Goal: Transaction & Acquisition: Purchase product/service

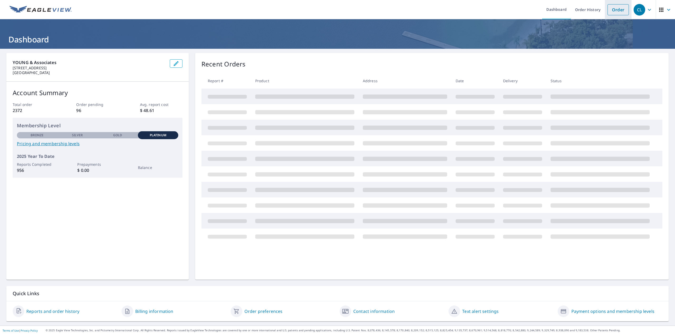
click at [617, 8] on link "Order" at bounding box center [617, 9] width 21 height 11
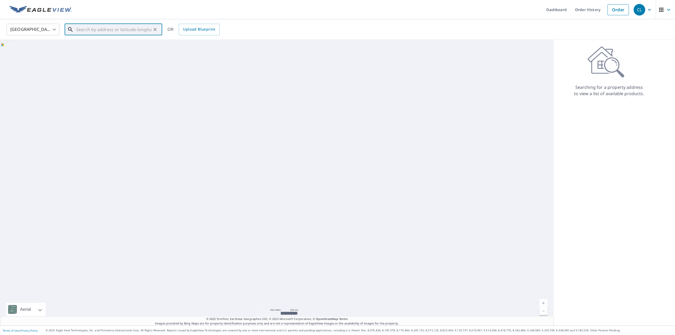
click at [96, 28] on input "text" at bounding box center [113, 29] width 75 height 15
paste input "[STREET_ADDRESS]"
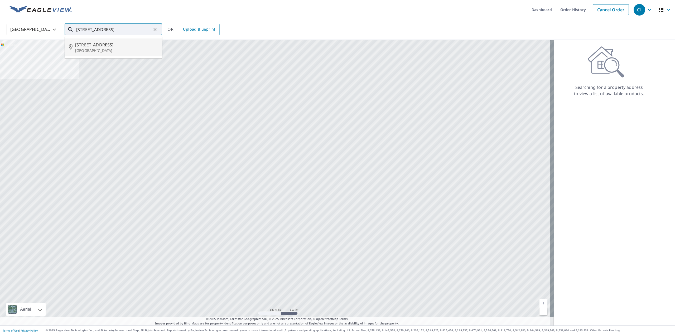
click at [110, 44] on span "[STREET_ADDRESS]" at bounding box center [116, 45] width 83 height 6
type input "[STREET_ADDRESS]"
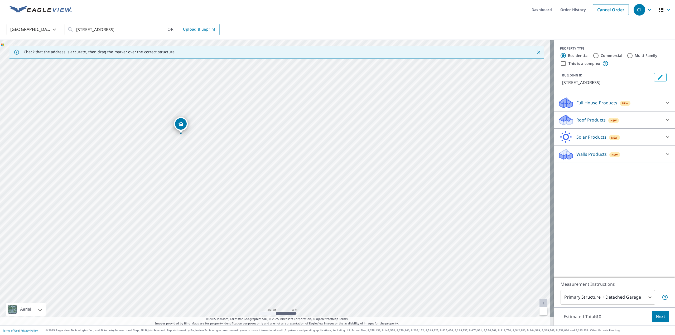
drag, startPoint x: 232, startPoint y: 171, endPoint x: 281, endPoint y: 239, distance: 84.0
click at [281, 239] on div "[STREET_ADDRESS]" at bounding box center [276, 183] width 553 height 286
click at [664, 118] on icon at bounding box center [667, 120] width 6 height 6
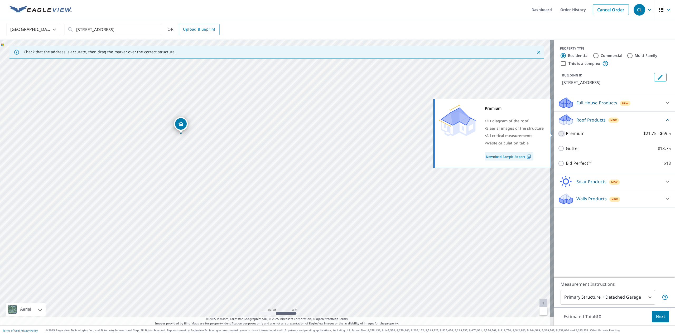
click at [558, 133] on input "Premium $21.75 - $69.5" at bounding box center [562, 133] width 8 height 6
checkbox input "true"
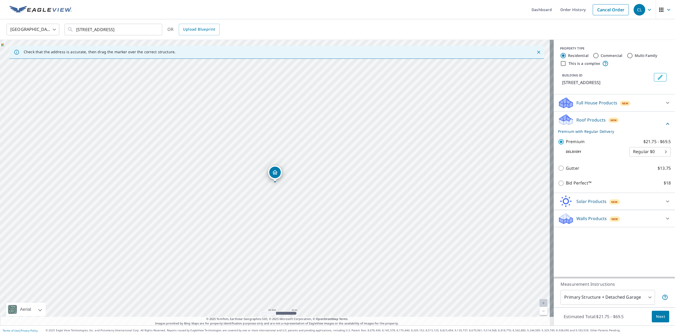
click at [593, 55] on input "Commercial" at bounding box center [595, 55] width 6 height 6
radio input "true"
type input "4"
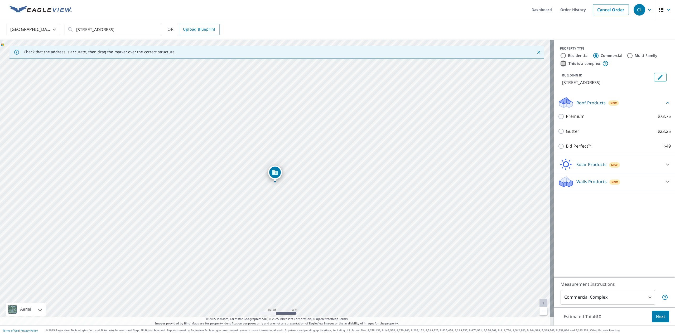
click at [560, 64] on input "This is a complex" at bounding box center [563, 63] width 6 height 6
checkbox input "true"
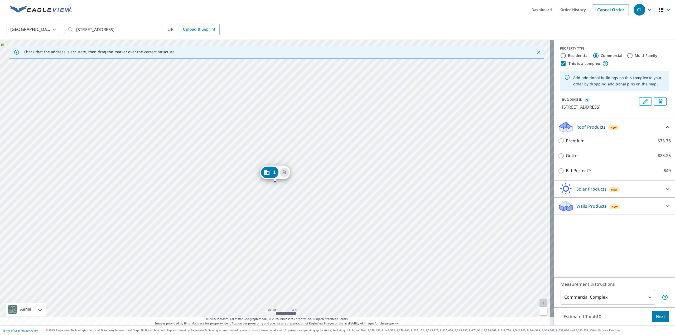
drag, startPoint x: 281, startPoint y: 173, endPoint x: 309, endPoint y: 172, distance: 27.7
click at [309, 172] on div "[GEOGRAPHIC_DATA][STREET_ADDRESS]" at bounding box center [276, 183] width 553 height 286
drag, startPoint x: 279, startPoint y: 175, endPoint x: 297, endPoint y: 167, distance: 19.4
drag, startPoint x: 310, startPoint y: 266, endPoint x: 308, endPoint y: 236, distance: 29.8
click at [309, 236] on div "[GEOGRAPHIC_DATA][STREET_ADDRESS]" at bounding box center [276, 183] width 553 height 286
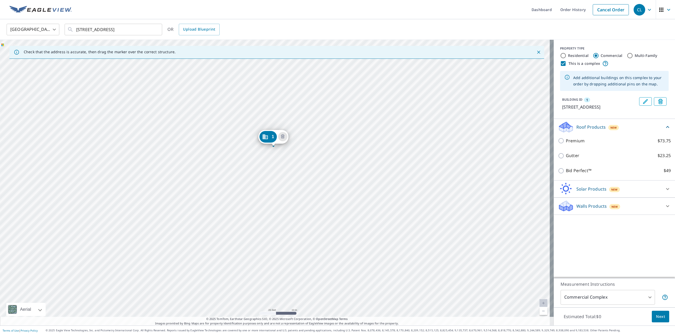
click at [378, 199] on div "[GEOGRAPHIC_DATA][STREET_ADDRESS]" at bounding box center [276, 183] width 553 height 286
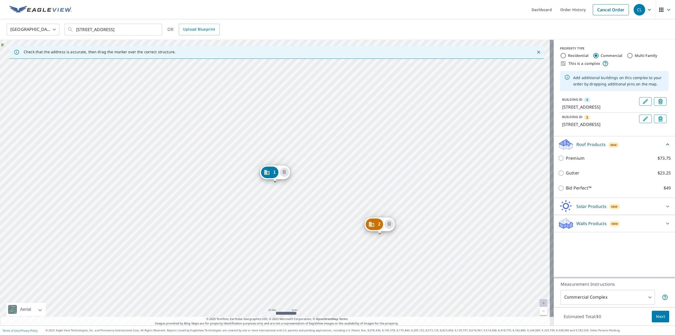
click at [199, 271] on div "2 [STREET_ADDRESS] [GEOGRAPHIC_DATA][STREET_ADDRESS]" at bounding box center [276, 183] width 553 height 286
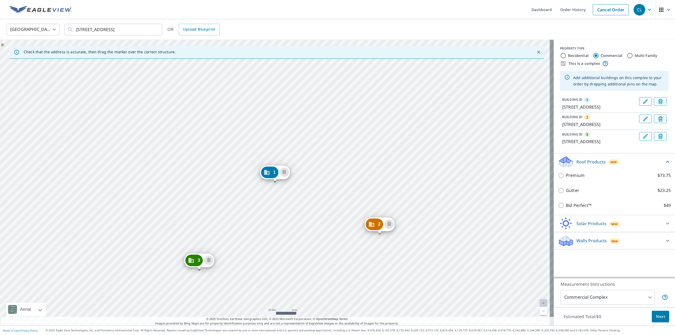
click at [639, 102] on button "Edit building 1" at bounding box center [645, 101] width 13 height 8
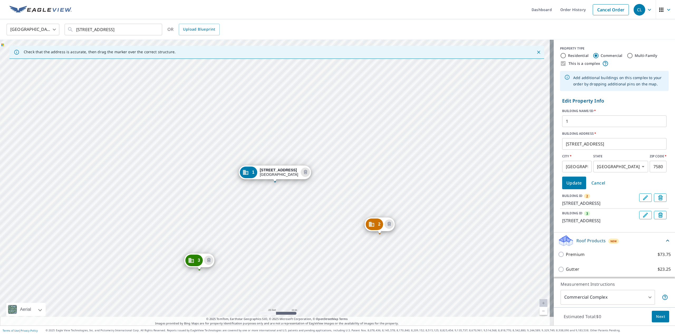
click at [596, 183] on span "Cancel" at bounding box center [598, 182] width 14 height 7
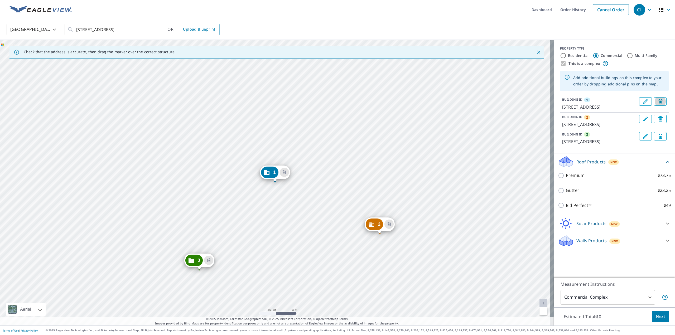
click at [657, 98] on span "Delete building 1" at bounding box center [660, 101] width 6 height 7
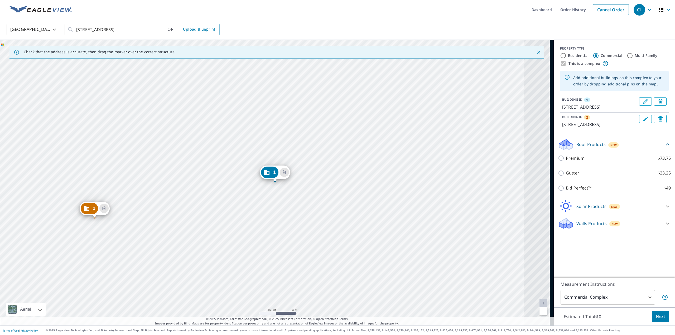
click at [658, 101] on icon "Delete building 1" at bounding box center [661, 102] width 6 height 6
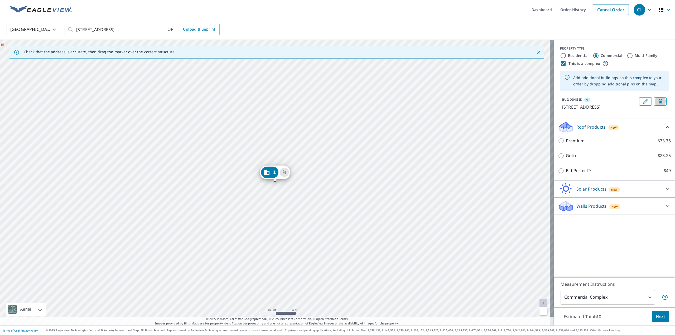
click at [658, 101] on icon "Delete building 1" at bounding box center [661, 102] width 6 height 6
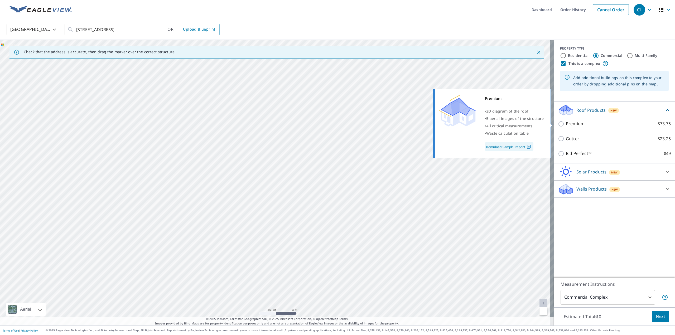
click at [558, 124] on input "Premium $73.75" at bounding box center [562, 124] width 8 height 6
checkbox input "true"
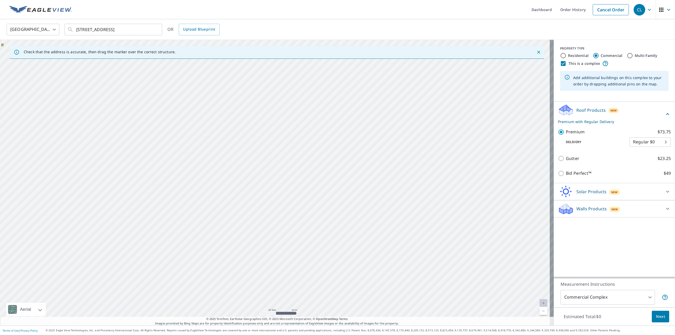
drag, startPoint x: 409, startPoint y: 250, endPoint x: 407, endPoint y: 216, distance: 34.6
click at [407, 216] on div at bounding box center [276, 183] width 553 height 286
click at [405, 201] on div at bounding box center [276, 183] width 553 height 286
click at [406, 244] on div at bounding box center [276, 183] width 553 height 286
type input "[STREET_ADDRESS]"
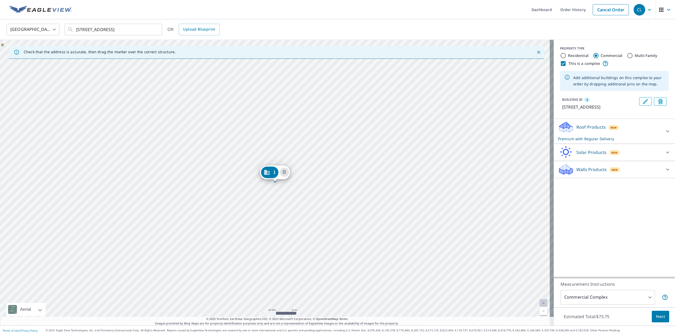
click at [171, 115] on div "1 [STREET_ADDRESS]" at bounding box center [276, 183] width 553 height 286
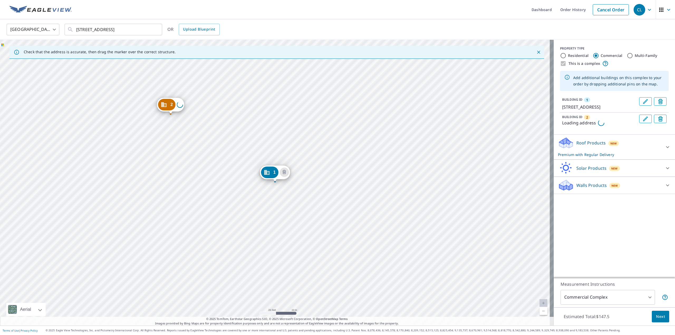
click at [95, 201] on div "2 Loading address 1 [STREET_ADDRESS]" at bounding box center [276, 183] width 553 height 286
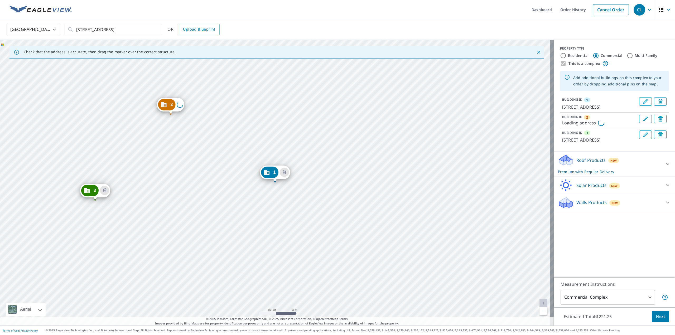
click at [659, 132] on icon "Delete building 3" at bounding box center [661, 135] width 6 height 6
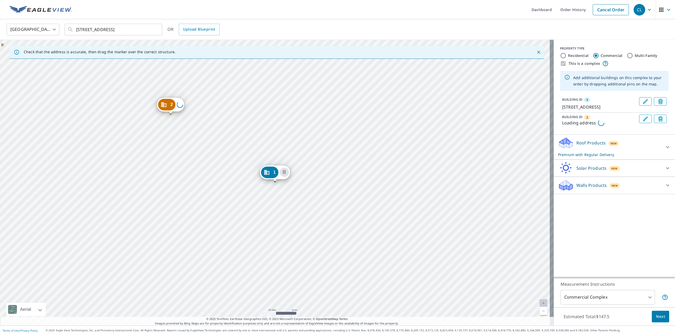
click at [658, 121] on icon "Delete building 2" at bounding box center [660, 118] width 5 height 5
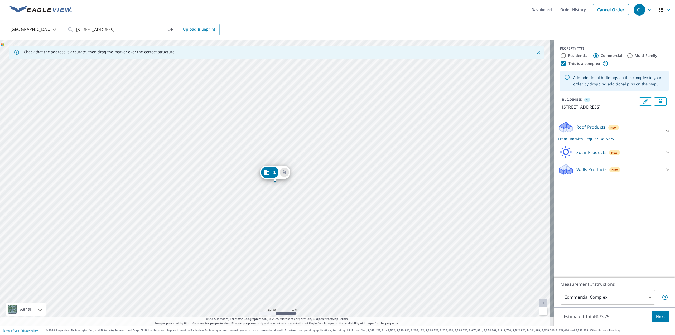
click at [173, 115] on div "1 [STREET_ADDRESS]" at bounding box center [276, 183] width 553 height 286
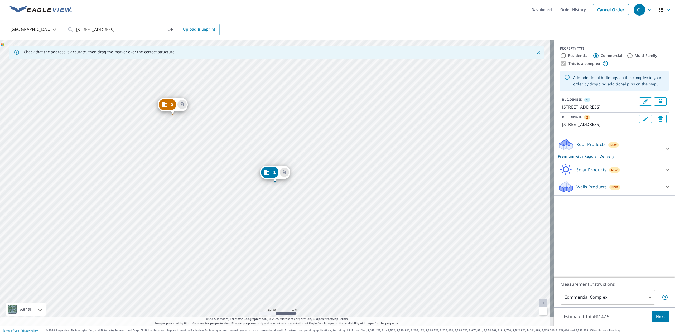
click at [94, 193] on div "[GEOGRAPHIC_DATA][STREET_ADDRESS] 1 [STREET_ADDRESS]" at bounding box center [276, 183] width 553 height 286
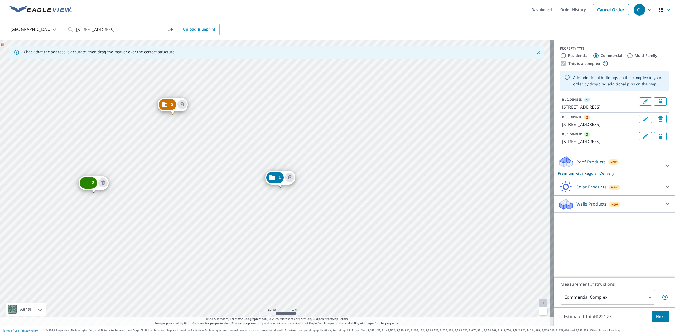
drag, startPoint x: 276, startPoint y: 172, endPoint x: 281, endPoint y: 177, distance: 7.5
click at [590, 165] on p "Roof Products" at bounding box center [590, 162] width 29 height 6
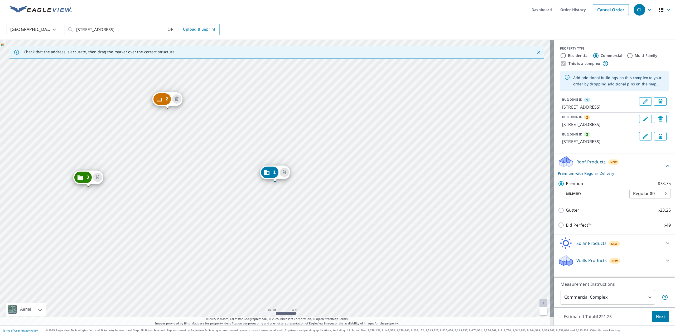
click at [657, 315] on span "Next" at bounding box center [660, 316] width 9 height 7
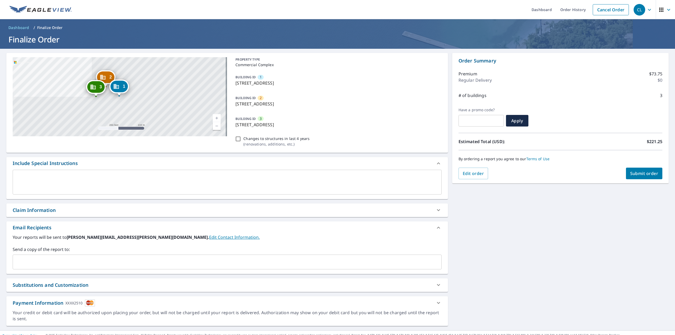
click at [203, 176] on textarea at bounding box center [226, 181] width 421 height 15
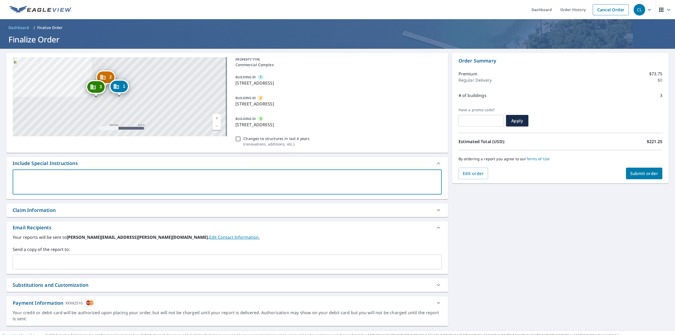
type textarea "P"
type textarea "x"
checkbox input "true"
type textarea "Pl"
type textarea "x"
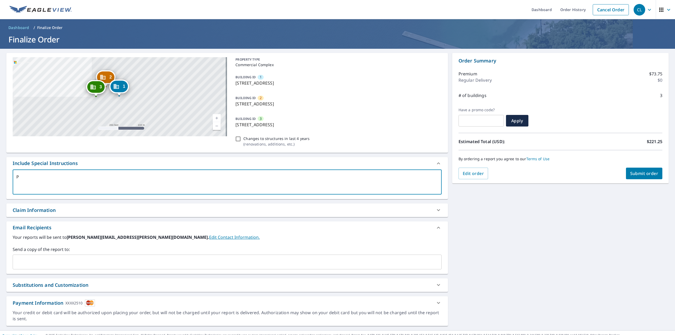
checkbox input "true"
type textarea "Ple"
type textarea "x"
checkbox input "true"
type textarea "Plea"
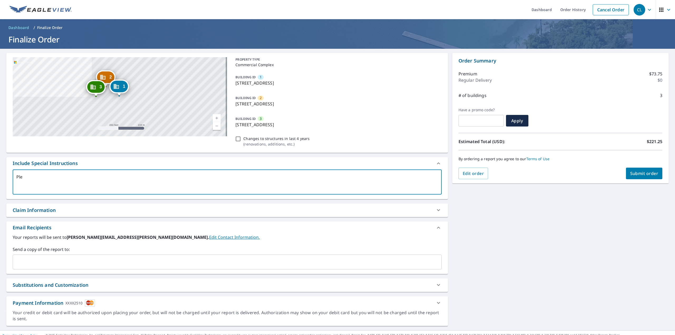
type textarea "x"
checkbox input "true"
type textarea "Pleas"
type textarea "x"
checkbox input "true"
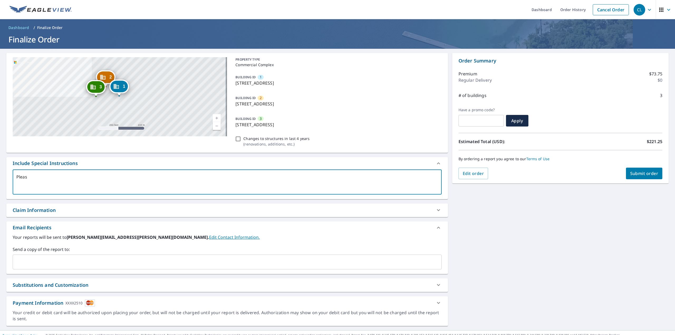
type textarea "Please"
type textarea "x"
checkbox input "true"
type textarea "Please"
type textarea "x"
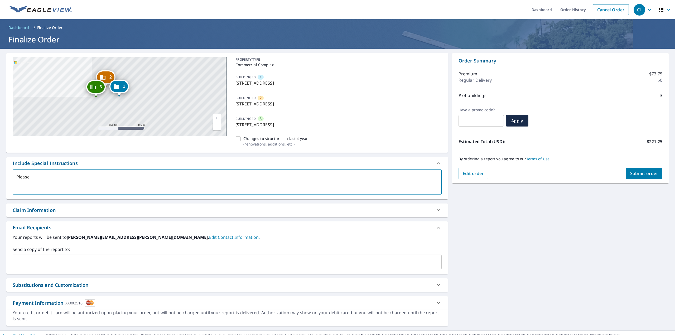
checkbox input "true"
type textarea "Please"
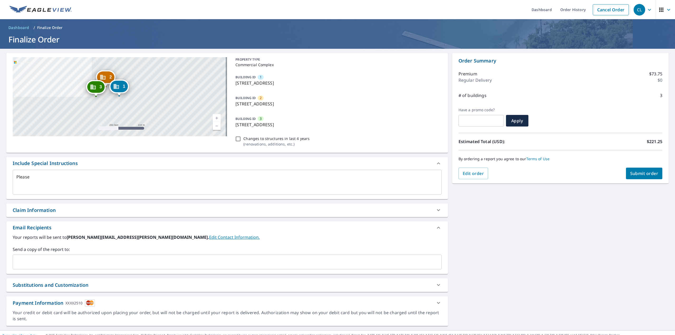
click at [215, 118] on link "Current Level 17, Zoom In" at bounding box center [217, 118] width 8 height 8
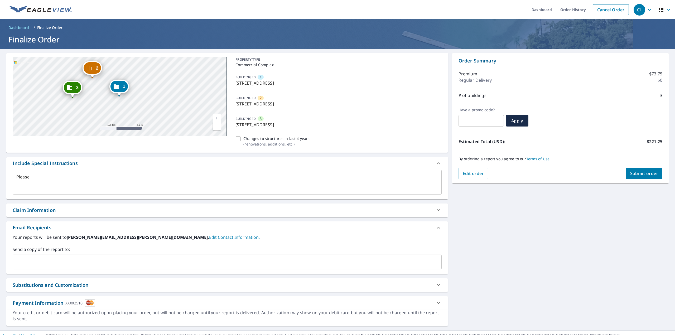
click at [215, 118] on link "Current Level 18, Zoom In" at bounding box center [217, 118] width 8 height 8
drag, startPoint x: 177, startPoint y: 87, endPoint x: 217, endPoint y: 97, distance: 41.5
click at [217, 97] on div "[GEOGRAPHIC_DATA][STREET_ADDRESS] [GEOGRAPHIC_DATA][STREET_ADDRESS] [GEOGRAPHIC…" at bounding box center [120, 96] width 214 height 79
click at [216, 127] on link "Current Level 19, Zoom Out" at bounding box center [217, 126] width 8 height 8
click at [64, 174] on div "Please x ​" at bounding box center [227, 182] width 429 height 25
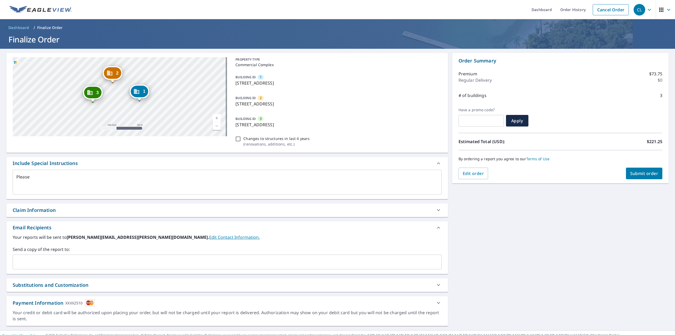
type textarea "x"
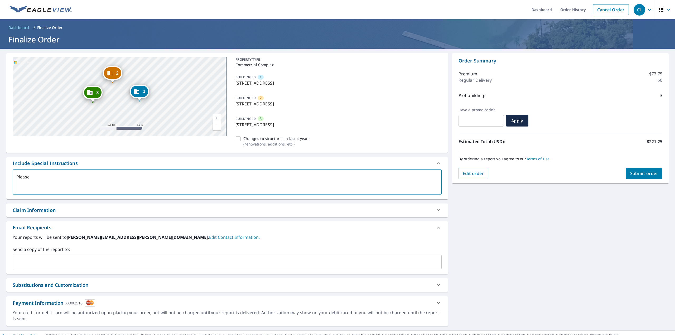
type textarea "Please i"
type textarea "x"
checkbox input "true"
type textarea "Please in"
type textarea "x"
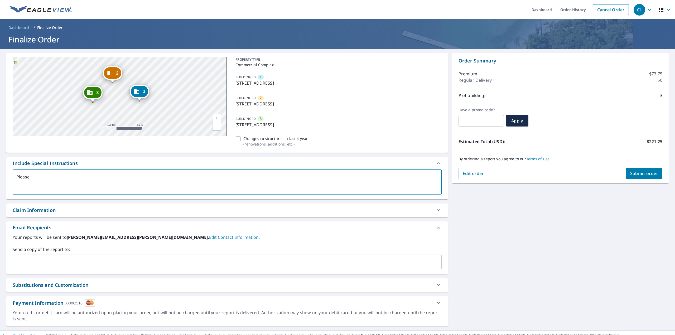
checkbox input "true"
type textarea "Please inc"
type textarea "x"
checkbox input "true"
type textarea "Please incl"
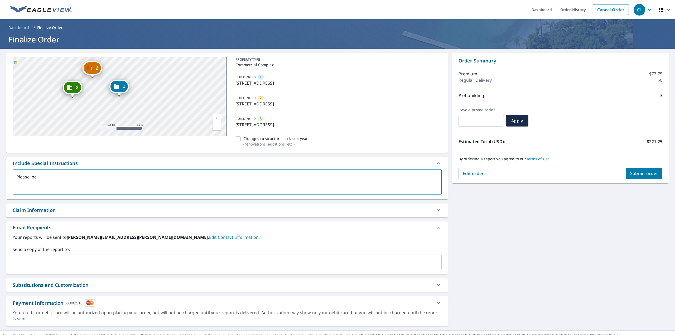
type textarea "x"
checkbox input "true"
type textarea "Please inclu"
type textarea "x"
checkbox input "true"
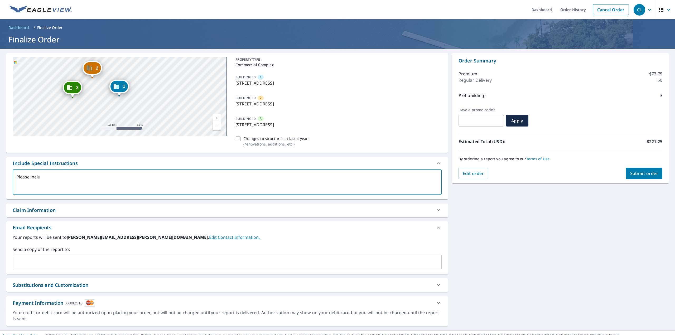
type textarea "Please includ"
type textarea "x"
checkbox input "true"
type textarea "Please include"
type textarea "x"
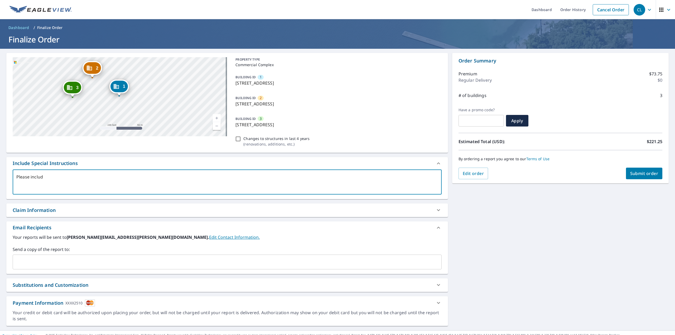
checkbox input "true"
type textarea "Please include"
type textarea "x"
checkbox input "true"
type textarea "Please include P"
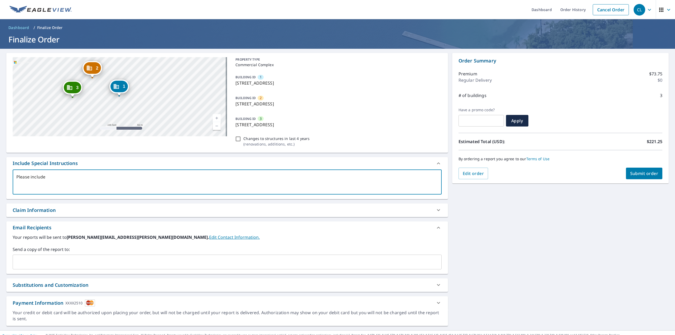
type textarea "x"
checkbox input "true"
type textarea "Please include"
type textarea "x"
checkbox input "true"
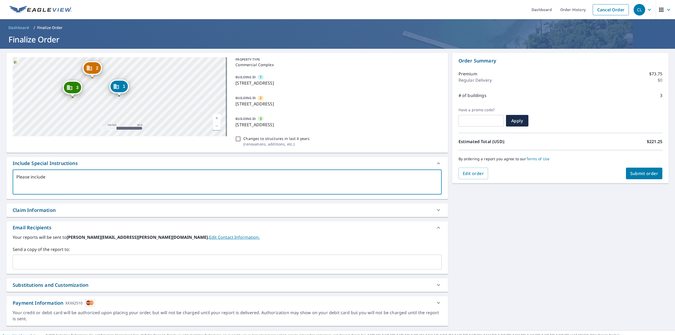
type textarea "Please include p"
type textarea "x"
checkbox input "true"
type textarea "Please include po"
type textarea "x"
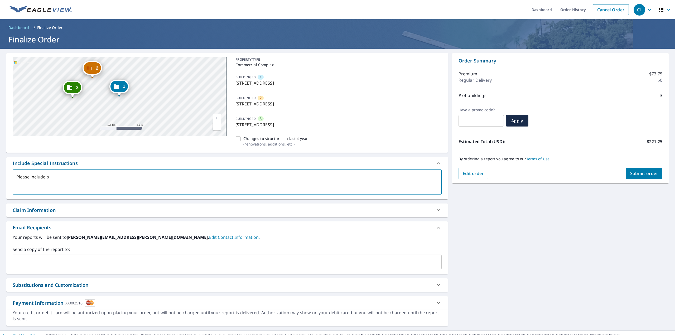
checkbox input "true"
type textarea "Please include por"
type textarea "x"
checkbox input "true"
type textarea "Please include port"
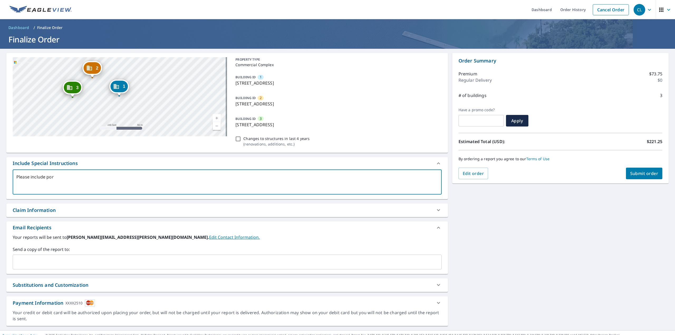
type textarea "x"
checkbox input "true"
type textarea "Please include porte"
type textarea "x"
checkbox input "true"
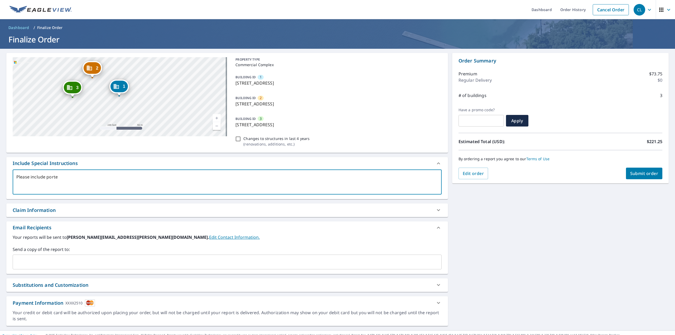
type textarea "Please include porte"
type textarea "x"
checkbox input "true"
type textarea "Please include porte"
type textarea "x"
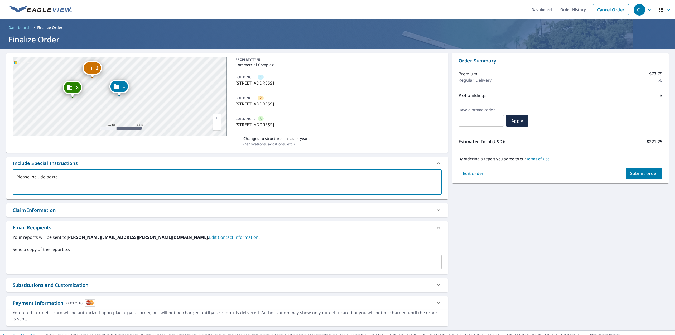
checkbox input "true"
type textarea "Please include porte-"
type textarea "x"
checkbox input "true"
type textarea "Please include porte-c"
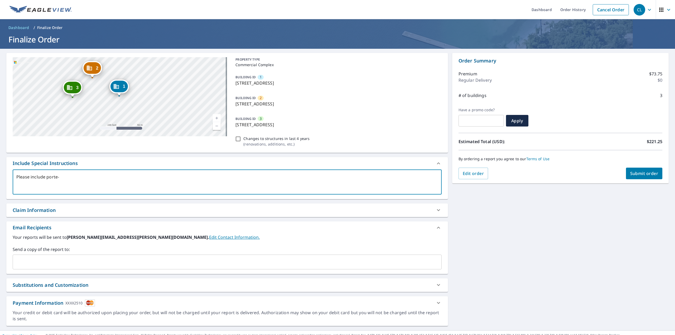
type textarea "x"
checkbox input "true"
type textarea "Please include porte-c"
type textarea "x"
click at [79, 177] on textarea "Please include porte-c" at bounding box center [226, 181] width 421 height 15
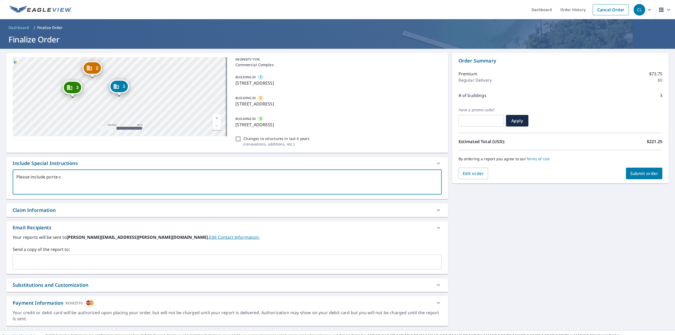
type textarea "Please include porte-co"
type textarea "x"
checkbox input "true"
type textarea "Please include porte-coc"
type textarea "x"
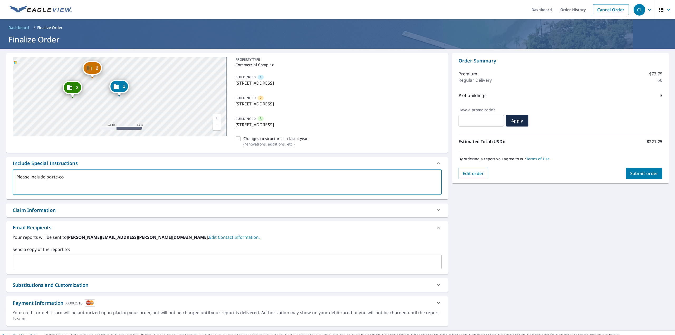
checkbox input "true"
type textarea "Please include porte-coch"
type textarea "x"
checkbox input "true"
type textarea "Please include porte-coche"
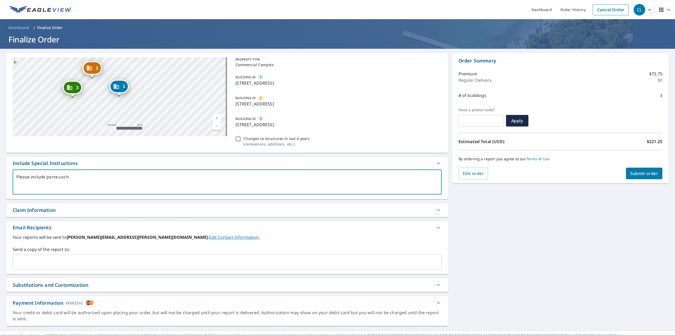
type textarea "x"
checkbox input "true"
type textarea "Please include porte-cocher"
type textarea "x"
checkbox input "true"
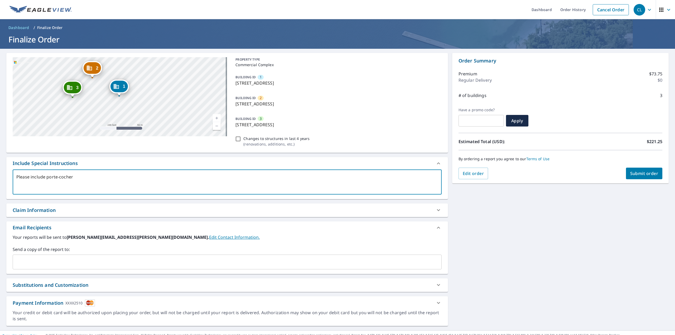
type textarea "Please include porte-cochere"
type textarea "x"
checkbox input "true"
type textarea "Please include porte-cochere"
type textarea "x"
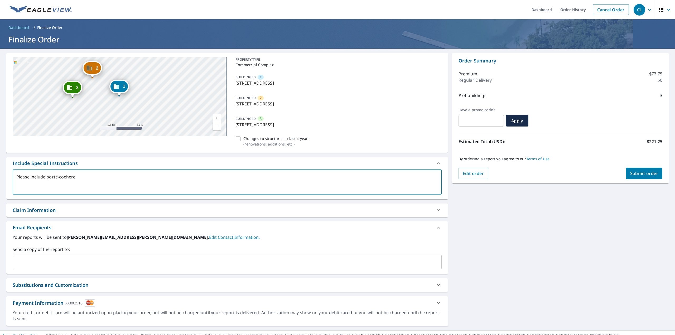
checkbox input "true"
type textarea "Please include porte-cochere o"
type textarea "x"
checkbox input "true"
type textarea "Please include porte-cochere on"
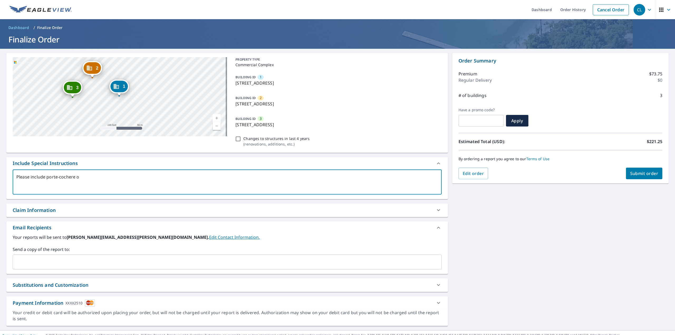
type textarea "x"
checkbox input "true"
type textarea "Please include porte-cochere on"
type textarea "x"
checkbox input "true"
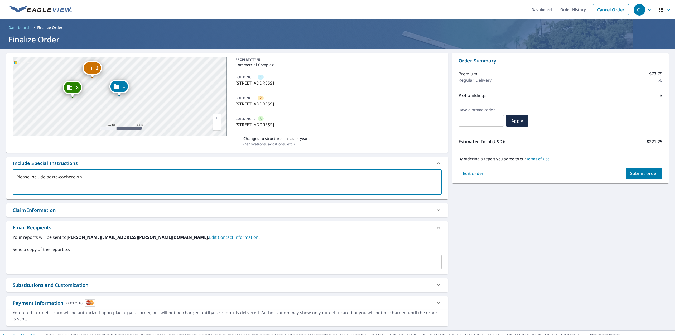
type textarea "Please include porte-cochere on b"
type textarea "x"
checkbox input "true"
type textarea "Please include porte-cochere on bu"
type textarea "x"
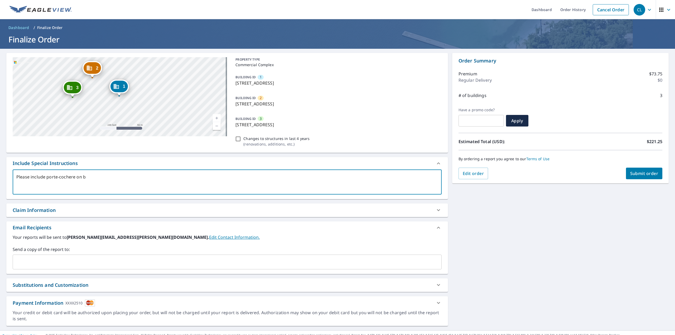
checkbox input "true"
type textarea "Please include porte-cochere on [PERSON_NAME]"
type textarea "x"
checkbox input "true"
type textarea "Please include porte-cochere on buil"
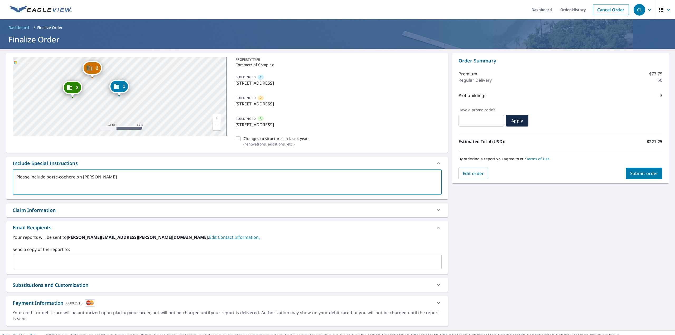
type textarea "x"
checkbox input "true"
type textarea "Please include porte-cochere on build"
type textarea "x"
checkbox input "true"
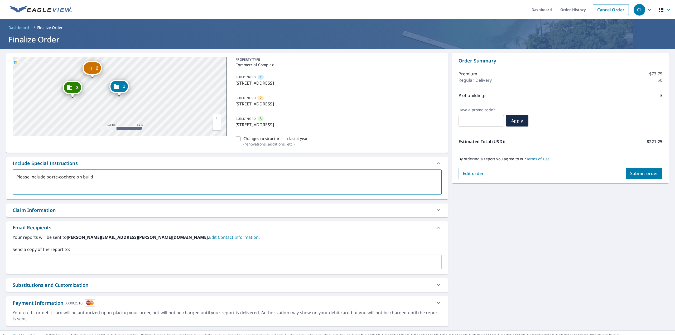
type textarea "Please include porte-cochere on buildi"
type textarea "x"
checkbox input "true"
type textarea "Please include porte-cochere on buildin"
type textarea "x"
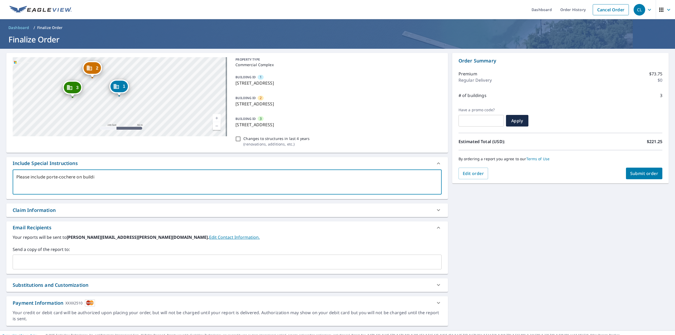
checkbox input "true"
type textarea "Please include porte-cochere on building"
type textarea "x"
checkbox input "true"
type textarea "Please include porte-cochere on building"
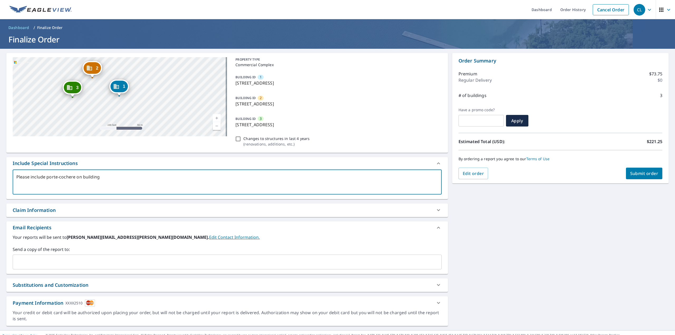
type textarea "x"
checkbox input "true"
type textarea "Please include porte-cochere on building"
type textarea "x"
checkbox input "true"
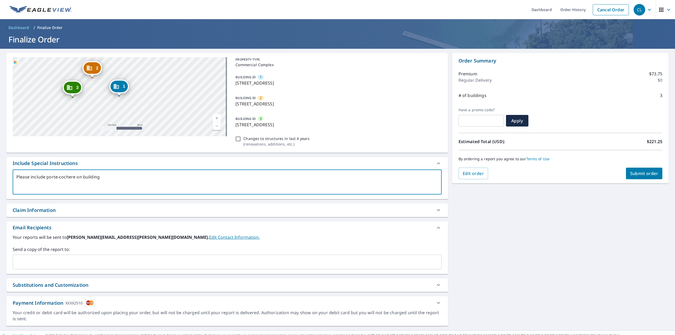
type textarea "Please include porte-cochere on buildin"
type textarea "x"
checkbox input "true"
type textarea "Please include porte-cochere on buildi"
type textarea "x"
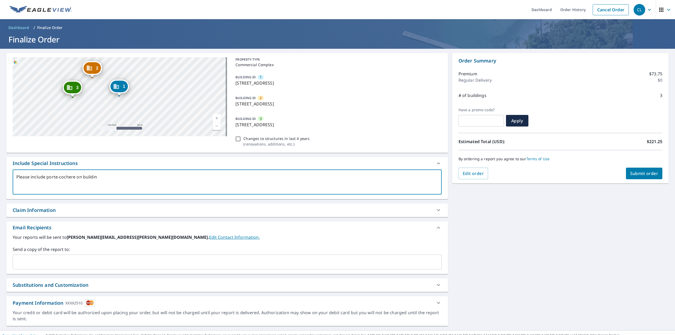
checkbox input "true"
type textarea "Please include porte-cochere on build"
type textarea "x"
checkbox input "true"
type textarea "Please include porte-cochere on buil"
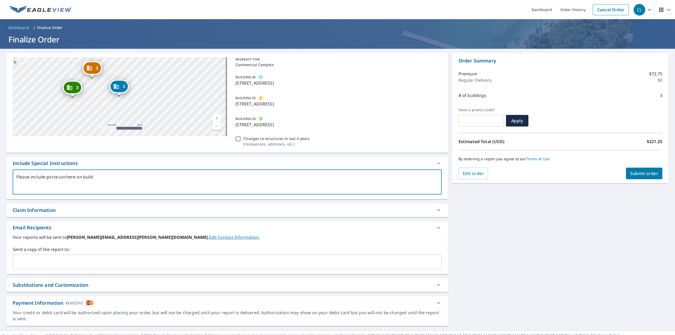
type textarea "x"
checkbox input "true"
type textarea "Please include porte-cochere on [PERSON_NAME]"
type textarea "x"
checkbox input "true"
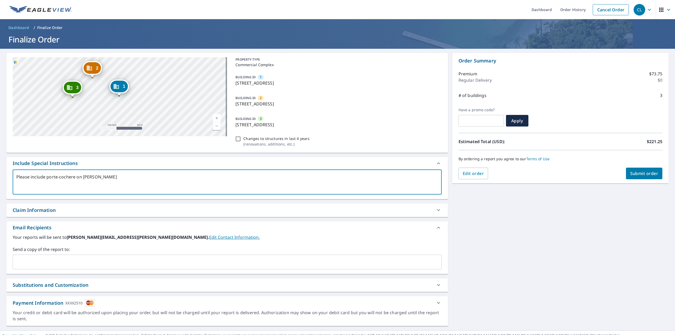
type textarea "Please include porte-cochere on bu"
type textarea "x"
checkbox input "true"
type textarea "Please include porte-cochere on b"
type textarea "x"
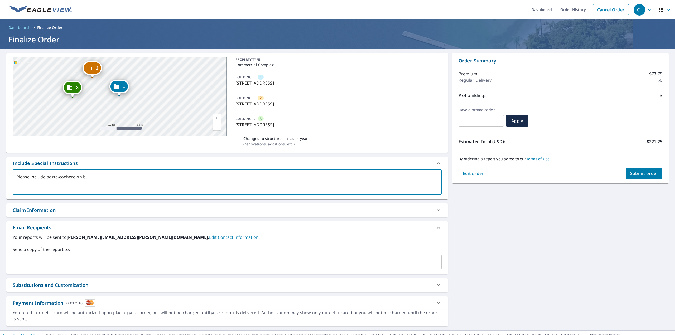
checkbox input "true"
type textarea "Please include porte-cochere on"
type textarea "x"
checkbox input "true"
type textarea "Please include porte-cochere on"
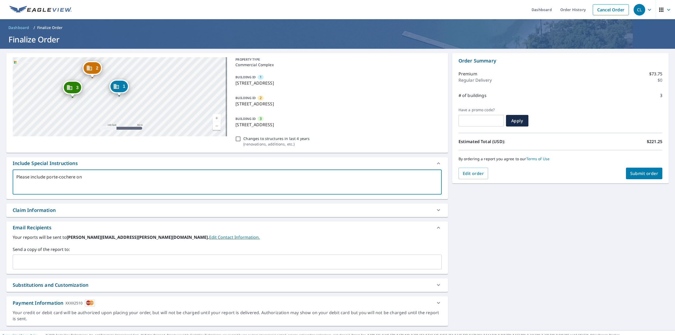
type textarea "x"
checkbox input "true"
type textarea "Please include porte-cochere o"
type textarea "x"
checkbox input "true"
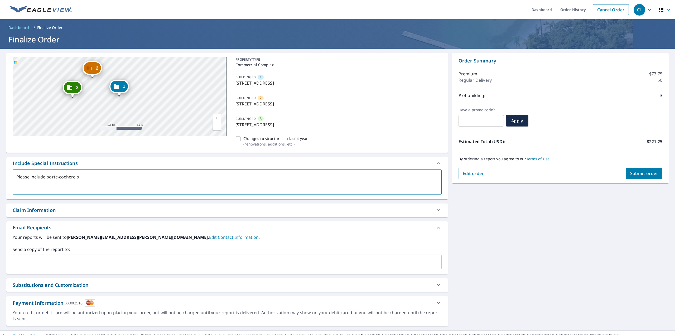
type textarea "Please include porte-cochere"
type textarea "x"
checkbox input "true"
type textarea "Please include porte-cochere"
type textarea "x"
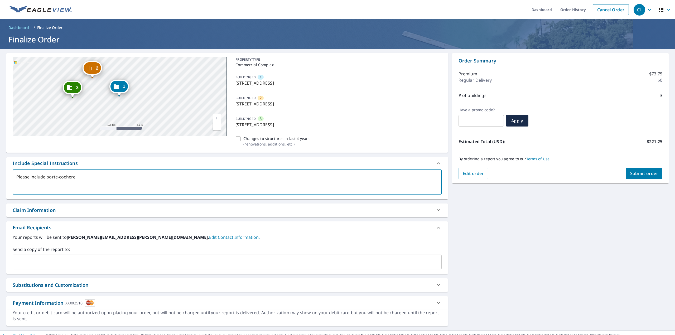
checkbox input "true"
type textarea "Please include porte-cocher"
type textarea "x"
checkbox input "true"
type textarea "Please include porte-coche"
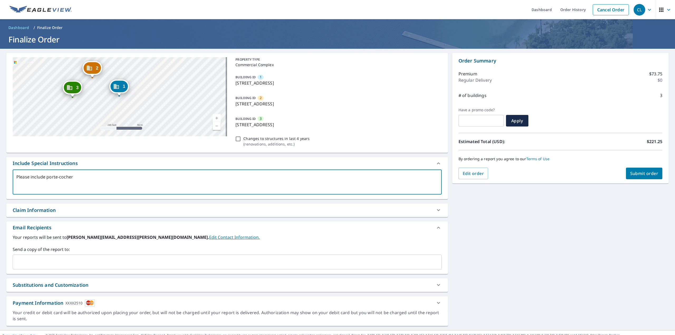
type textarea "x"
checkbox input "true"
type textarea "Please include porte-coch"
type textarea "x"
checkbox input "true"
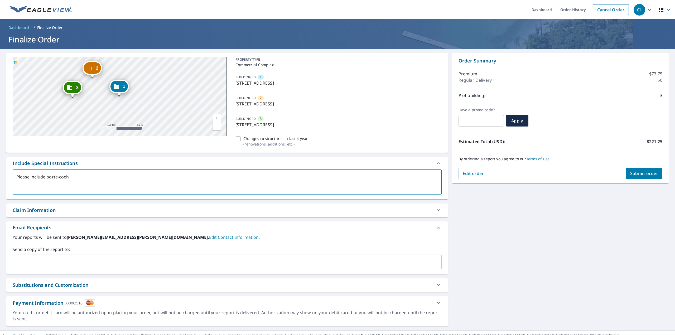
type textarea "Please include porte-coc"
type textarea "x"
checkbox input "true"
type textarea "Please include porte-co"
type textarea "x"
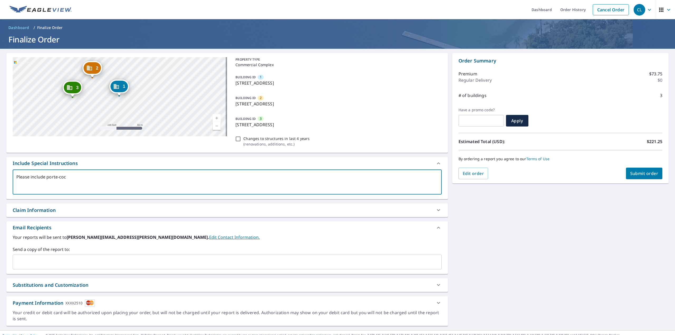
checkbox input "true"
click at [120, 176] on textarea "Please include all connected roofs on building one, the entirety of building tw…" at bounding box center [226, 181] width 421 height 15
click at [234, 177] on textarea "Please include all connected roofs on building one, and the entirety of buildin…" at bounding box center [226, 181] width 421 height 15
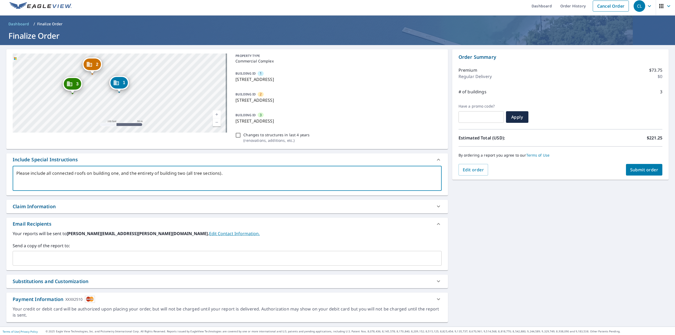
scroll to position [5, 0]
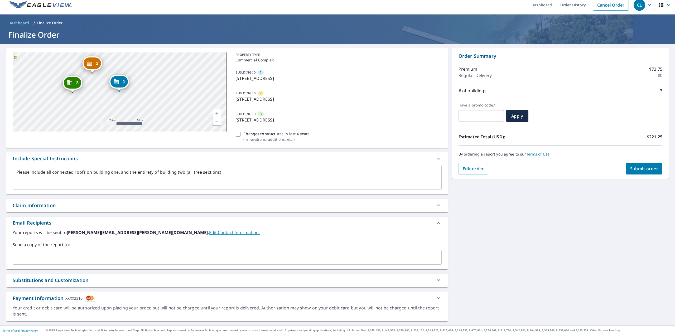
click at [137, 203] on div "Claim Information" at bounding box center [222, 205] width 419 height 7
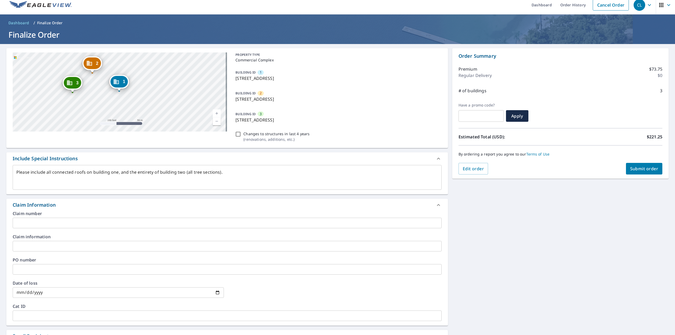
click at [45, 247] on input "text" at bounding box center [227, 246] width 429 height 11
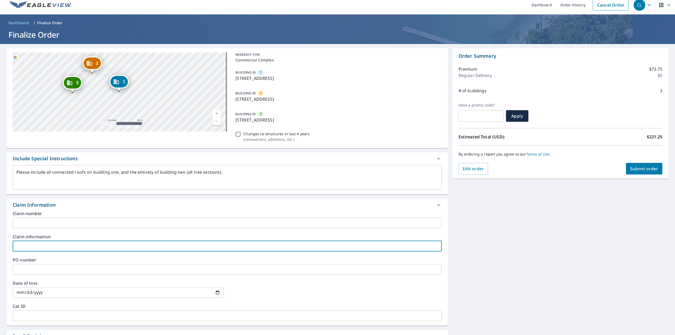
paste input "Aarna 1, LLC"
drag, startPoint x: 16, startPoint y: 247, endPoint x: 0, endPoint y: 245, distance: 16.4
click at [0, 246] on div "[GEOGRAPHIC_DATA][STREET_ADDRESS] [GEOGRAPHIC_DATA][STREET_ADDRESS] [GEOGRAPHIC…" at bounding box center [337, 241] width 675 height 395
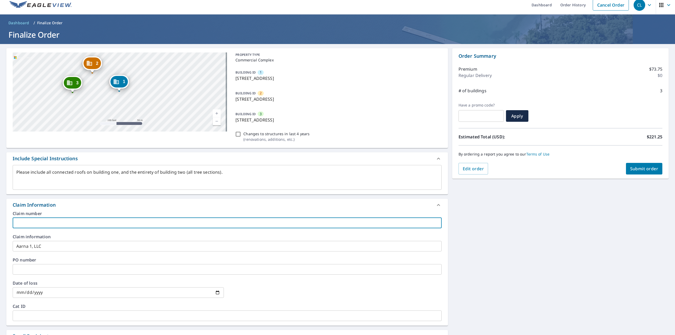
drag, startPoint x: 41, startPoint y: 223, endPoint x: 60, endPoint y: 210, distance: 22.7
click at [41, 223] on input "text" at bounding box center [227, 223] width 429 height 11
click at [70, 225] on input "text" at bounding box center [227, 223] width 429 height 11
paste input "TH2503009858"
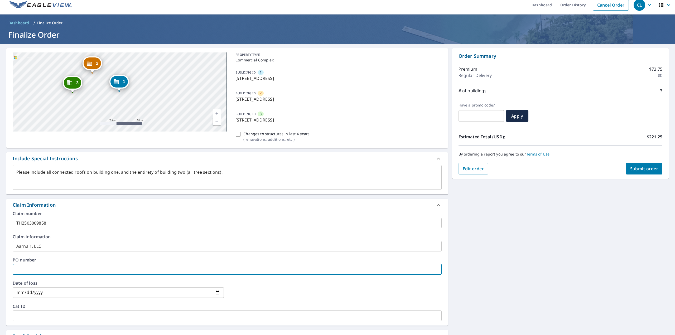
click at [50, 271] on input "text" at bounding box center [227, 269] width 429 height 11
click at [44, 269] on input "text" at bounding box center [227, 269] width 429 height 11
paste input "CS-20250559"
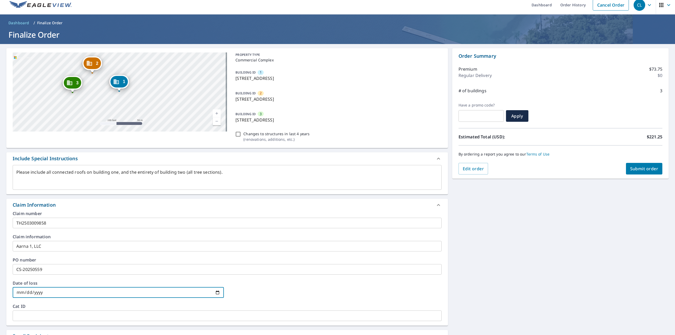
click at [18, 292] on input "date" at bounding box center [118, 292] width 211 height 11
click at [311, 282] on div at bounding box center [335, 292] width 211 height 23
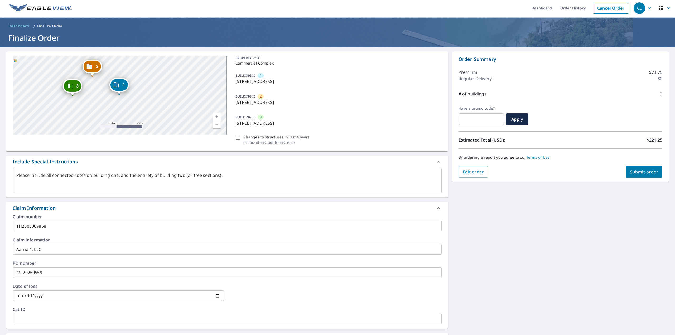
scroll to position [0, 0]
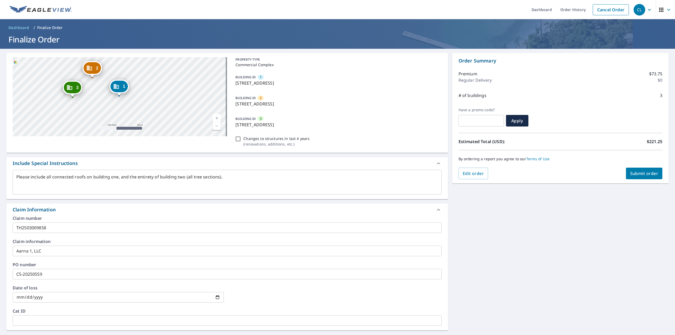
click at [189, 176] on textarea "Please include all connected roofs on building one, and the entirety of buildin…" at bounding box center [226, 181] width 421 height 15
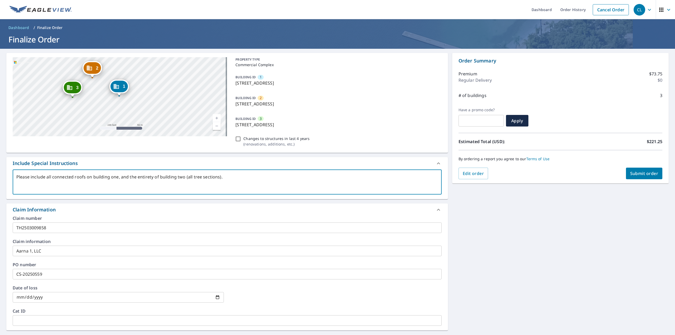
click at [189, 176] on textarea "Please include all connected roofs on building one, and the entirety of buildin…" at bounding box center [226, 181] width 421 height 15
click at [473, 171] on span "Edit order" at bounding box center [473, 174] width 21 height 6
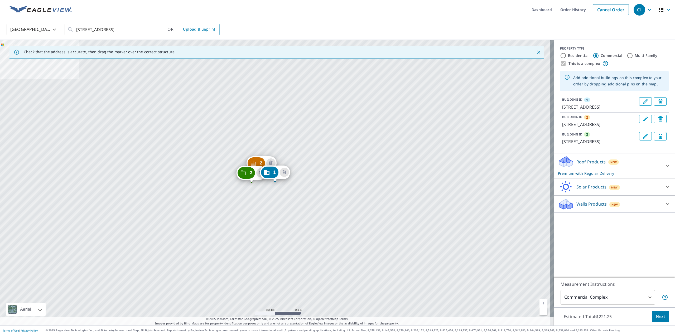
click at [643, 119] on icon "Edit building 2" at bounding box center [645, 118] width 5 height 5
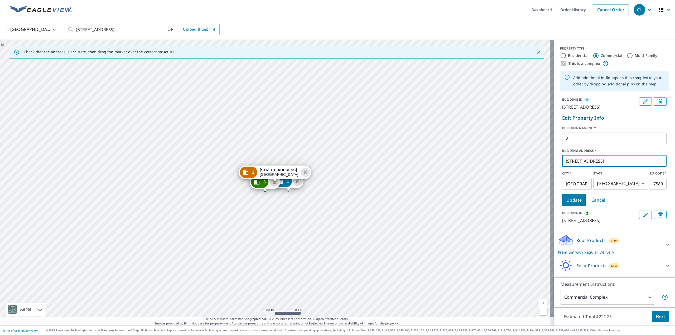
drag, startPoint x: 585, startPoint y: 171, endPoint x: 543, endPoint y: 175, distance: 42.1
click at [543, 175] on div "Check that the address is accurate, then drag the marker over the correct struc…" at bounding box center [337, 183] width 675 height 286
click at [569, 204] on span "Update" at bounding box center [574, 199] width 16 height 7
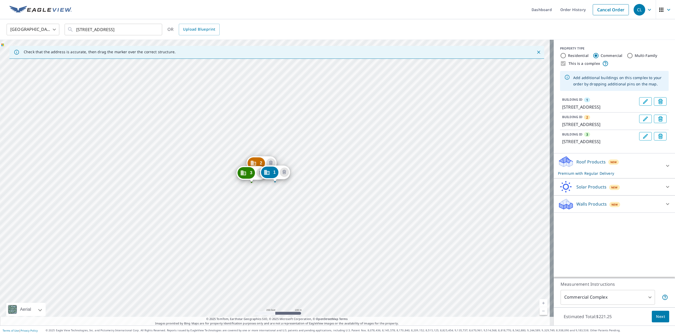
click at [642, 101] on icon "Edit building 1" at bounding box center [645, 101] width 6 height 6
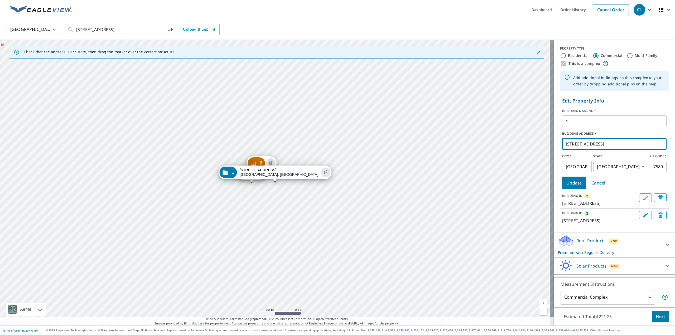
drag, startPoint x: 598, startPoint y: 145, endPoint x: 542, endPoint y: 153, distance: 56.8
click at [541, 154] on div "Check that the address is accurate, then drag the marker over the correct struc…" at bounding box center [337, 183] width 675 height 286
paste input "[STREET_ADDRESS]"
click at [569, 183] on span "Update" at bounding box center [574, 182] width 16 height 7
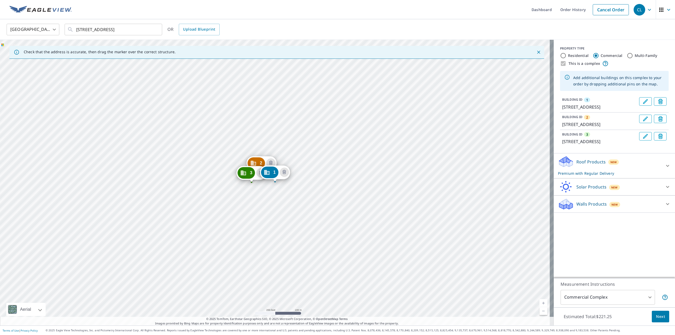
click at [658, 318] on span "Next" at bounding box center [660, 316] width 9 height 7
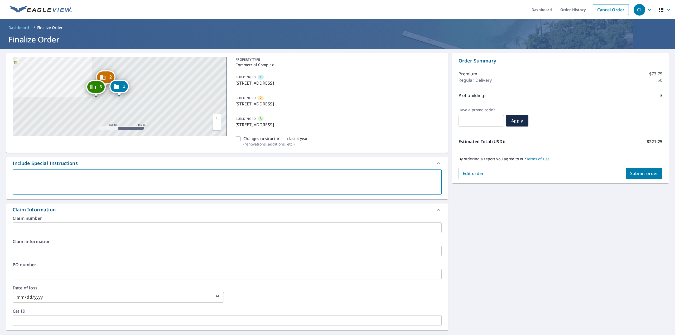
click at [235, 179] on textarea at bounding box center [226, 181] width 421 height 15
click at [215, 118] on link "Current Level 17, Zoom In" at bounding box center [217, 118] width 8 height 8
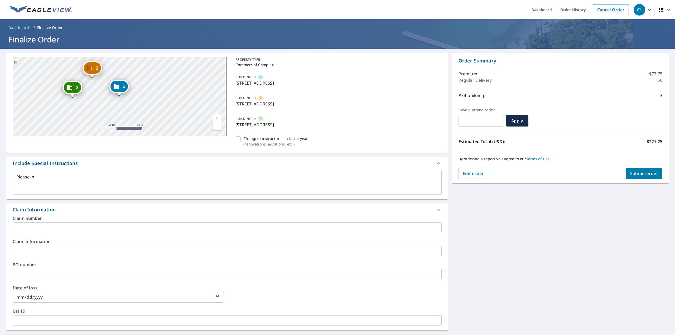
click at [135, 173] on div "Please in x ​" at bounding box center [227, 182] width 429 height 25
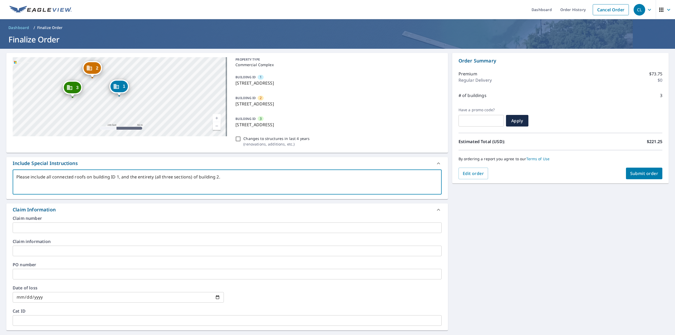
drag, startPoint x: 189, startPoint y: 178, endPoint x: 174, endPoint y: 178, distance: 15.3
click at [174, 178] on textarea "Please include all connected roofs on building ID 1, and the entirety (all thre…" at bounding box center [226, 181] width 421 height 15
click at [173, 177] on textarea "Please include all connected roofs on building ID 1, and the entirety (all thre…" at bounding box center [226, 181] width 421 height 15
drag, startPoint x: 172, startPoint y: 177, endPoint x: 162, endPoint y: 177, distance: 10.0
click at [162, 177] on textarea "Please include all connected roofs on building ID 1, and the entirety (all thre…" at bounding box center [226, 181] width 421 height 15
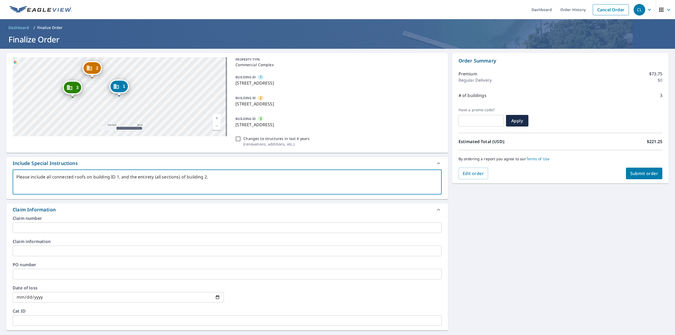
click at [204, 176] on textarea "Please include all connected roofs on building ID 1, and the entirety (all sect…" at bounding box center [226, 181] width 421 height 15
drag, startPoint x: 201, startPoint y: 177, endPoint x: 206, endPoint y: 170, distance: 8.4
click at [201, 176] on textarea "Please include all connected roofs on building ID 1, and the entirety (all sect…" at bounding box center [226, 181] width 421 height 15
click at [207, 177] on textarea "Please include all connected roofs on building ID 1, and the entirety (all sect…" at bounding box center [226, 181] width 421 height 15
drag, startPoint x: 115, startPoint y: 176, endPoint x: 113, endPoint y: 148, distance: 28.0
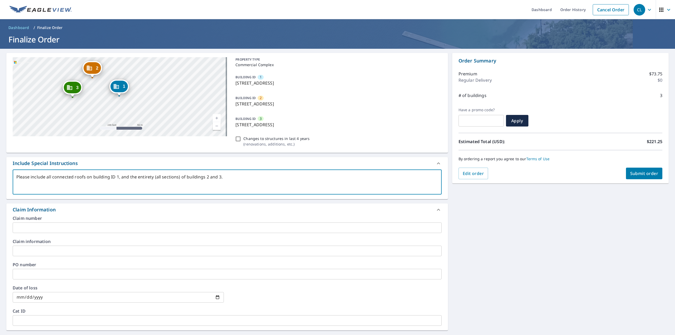
click at [115, 176] on textarea "Please include all connected roofs on building ID 1, and the entirety (all sect…" at bounding box center [226, 181] width 421 height 15
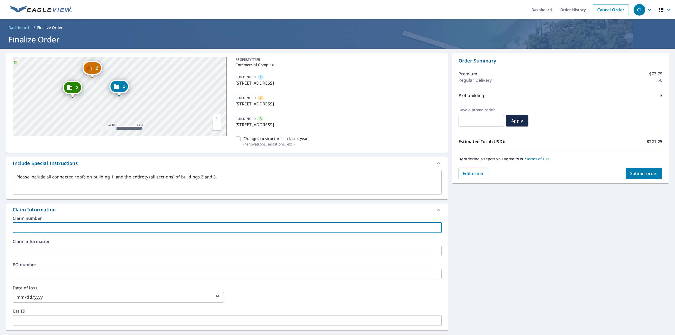
drag, startPoint x: 39, startPoint y: 226, endPoint x: 51, endPoint y: 225, distance: 12.3
click at [39, 226] on input "text" at bounding box center [227, 227] width 429 height 11
drag, startPoint x: 28, startPoint y: 228, endPoint x: 27, endPoint y: 252, distance: 23.7
drag, startPoint x: 39, startPoint y: 227, endPoint x: 38, endPoint y: 276, distance: 48.8
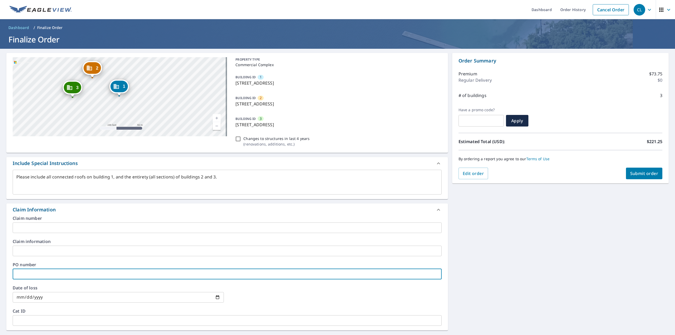
paste input "CS-20250559"
click at [49, 227] on input "text" at bounding box center [227, 227] width 429 height 11
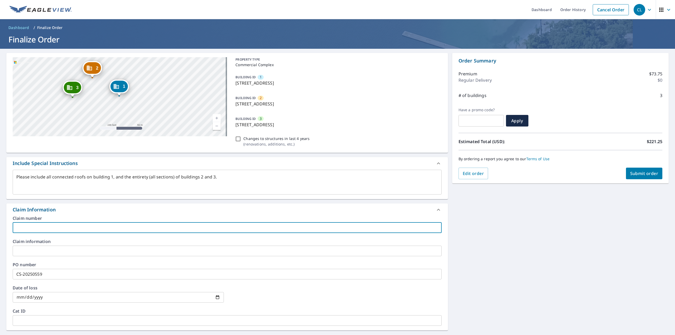
paste input "TH2503009858"
click at [42, 251] on input "text" at bounding box center [227, 251] width 429 height 11
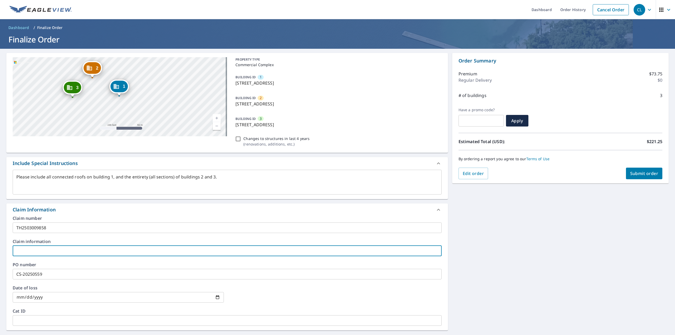
paste input "Aarna 1, LLC"
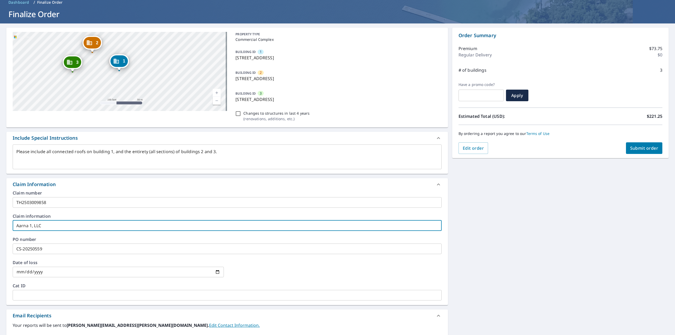
scroll to position [53, 0]
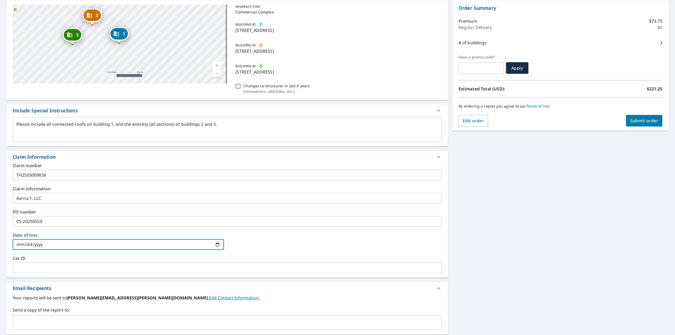
click at [16, 243] on input "date" at bounding box center [118, 244] width 211 height 11
drag, startPoint x: 161, startPoint y: 249, endPoint x: 173, endPoint y: 246, distance: 12.4
click at [161, 249] on input "[DATE]" at bounding box center [118, 244] width 211 height 11
click at [338, 235] on div at bounding box center [335, 244] width 211 height 23
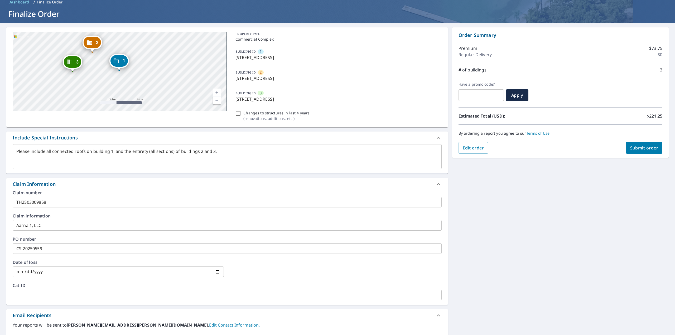
scroll to position [0, 0]
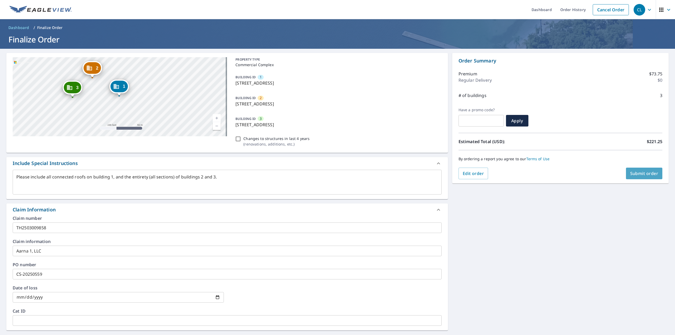
click at [641, 174] on span "Submit order" at bounding box center [644, 174] width 28 height 6
